Goal: Navigation & Orientation: Find specific page/section

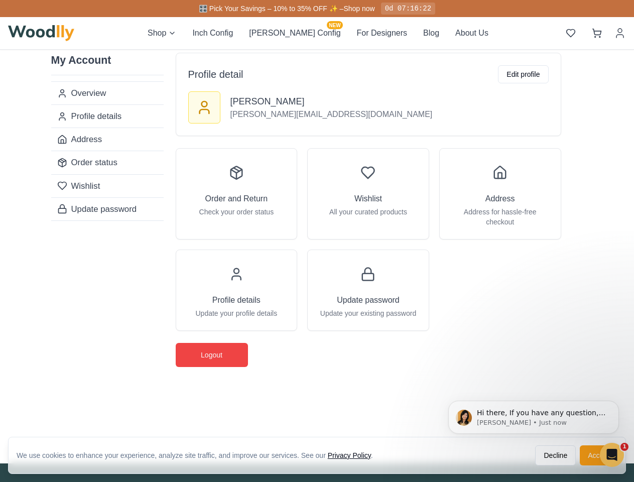
click at [317, 241] on div "Order and Return Check your order status Wishlist All your curated products Add…" at bounding box center [368, 239] width 385 height 183
click at [555, 455] on button "Decline" at bounding box center [555, 455] width 41 height 20
click at [598, 455] on div "We use cookies to enhance your experience, analyze site traffic, and improve ou…" at bounding box center [317, 341] width 634 height 682
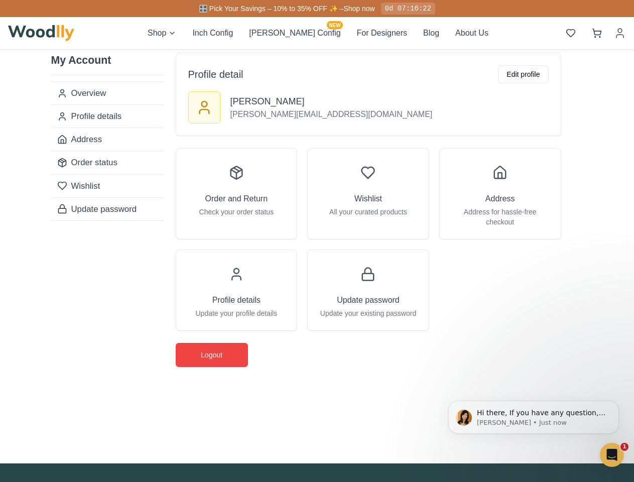
click at [41, 33] on div "My Account Overview Profile details Address Order status Wishlist Update passwo…" at bounding box center [317, 248] width 552 height 430
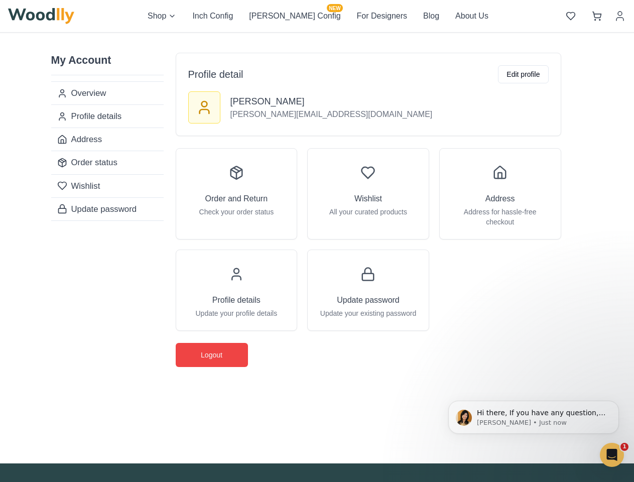
click at [236, 33] on div "My Account Overview Profile details Address Order status Wishlist Update passwo…" at bounding box center [317, 248] width 552 height 430
click at [295, 33] on div "My Account Overview Profile details Address Order status Wishlist Update passwo…" at bounding box center [317, 248] width 552 height 430
click at [358, 33] on div "My Account Overview Profile details Address Order status Wishlist Update passwo…" at bounding box center [317, 248] width 552 height 430
click at [407, 33] on div "My Account Overview Profile details Address Order status Wishlist Update passwo…" at bounding box center [317, 248] width 552 height 430
click at [448, 33] on div "My Account Overview Profile details Address Order status Wishlist Update passwo…" at bounding box center [317, 248] width 552 height 430
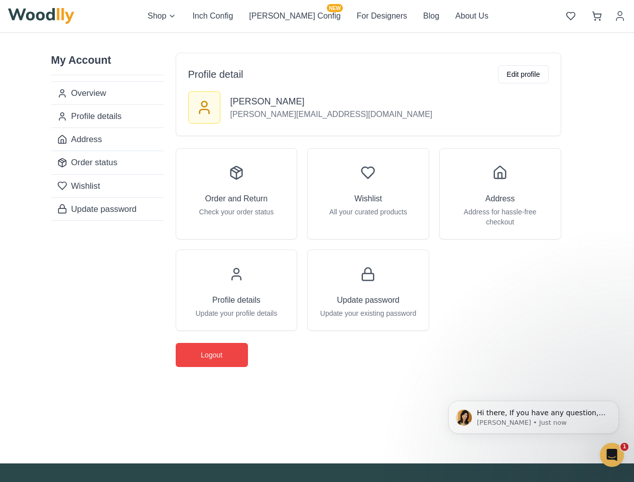
click at [570, 33] on div "My Account Overview Profile details Address Order status Wishlist Update passwo…" at bounding box center [317, 248] width 552 height 430
